Goal: Subscribe to service/newsletter

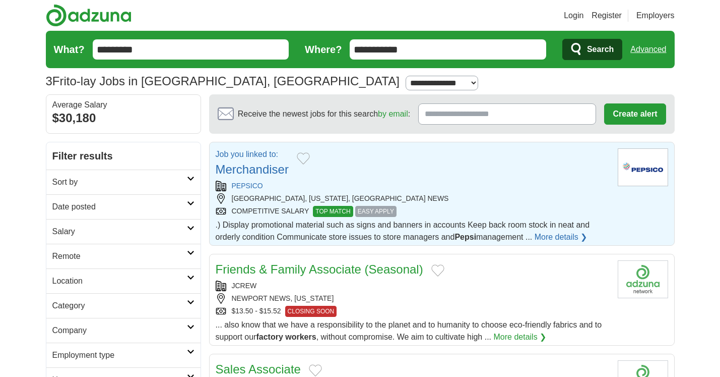
drag, startPoint x: 0, startPoint y: 0, endPoint x: 265, endPoint y: 235, distance: 354.6
click at [160, 249] on link "Remote" at bounding box center [123, 256] width 154 height 25
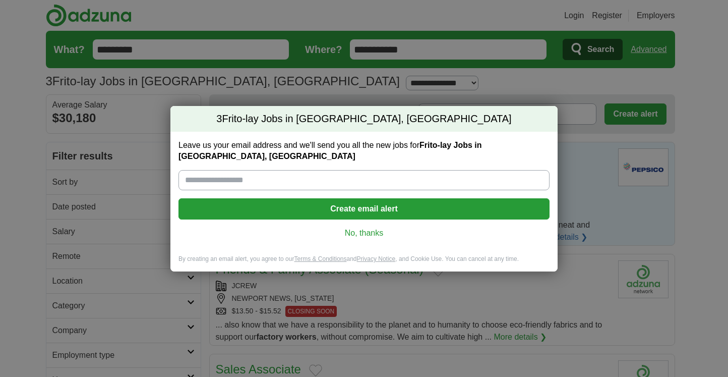
click at [236, 172] on input "Leave us your email address and we'll send you all the new jobs for Frito-lay J…" at bounding box center [363, 180] width 371 height 20
drag, startPoint x: 236, startPoint y: 170, endPoint x: 233, endPoint y: 176, distance: 6.1
click at [233, 176] on input "Leave us your email address and we'll send you all the new jobs for Frito-lay J…" at bounding box center [363, 180] width 371 height 20
click at [233, 177] on input "Leave us your email address and we'll send you all the new jobs for Frito-lay J…" at bounding box center [363, 180] width 371 height 20
click at [230, 177] on input "Leave us your email address and we'll send you all the new jobs for Frito-lay J…" at bounding box center [363, 180] width 371 height 20
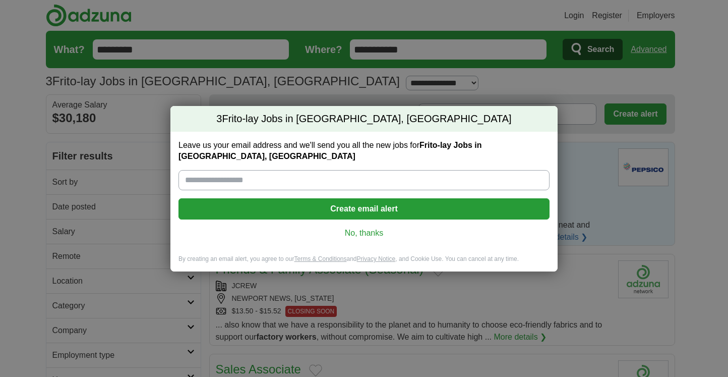
drag, startPoint x: 279, startPoint y: 176, endPoint x: 284, endPoint y: 179, distance: 5.9
click at [284, 179] on input "Leave us your email address and we'll send you all the new jobs for Frito-lay J…" at bounding box center [363, 180] width 371 height 20
type input "**********"
click at [368, 201] on button "Create email alert" at bounding box center [363, 208] width 371 height 21
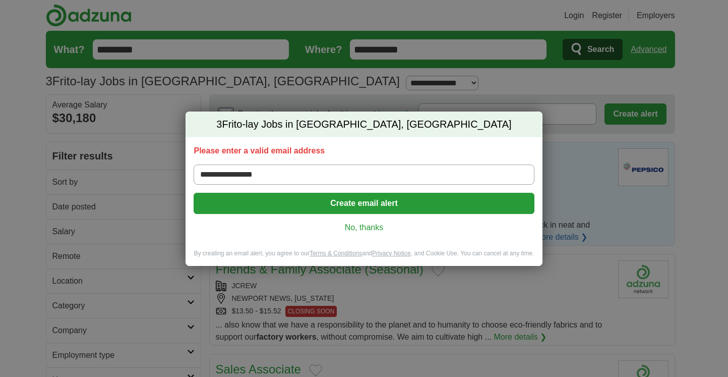
click at [366, 204] on button "Create email alert" at bounding box center [364, 203] width 340 height 21
click at [367, 226] on link "No, thanks" at bounding box center [364, 227] width 324 height 11
